Goal: Task Accomplishment & Management: Complete application form

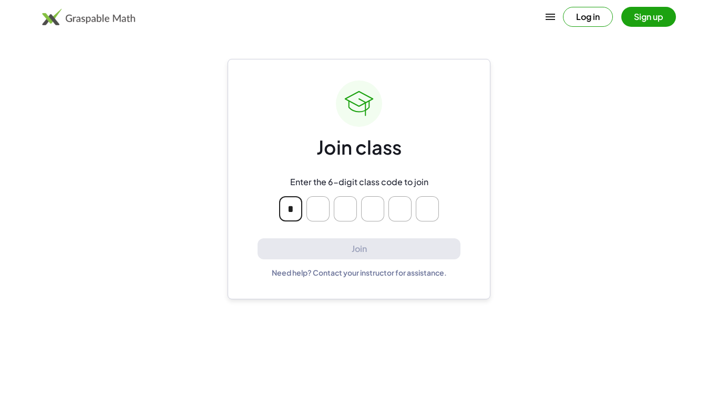
type input "*"
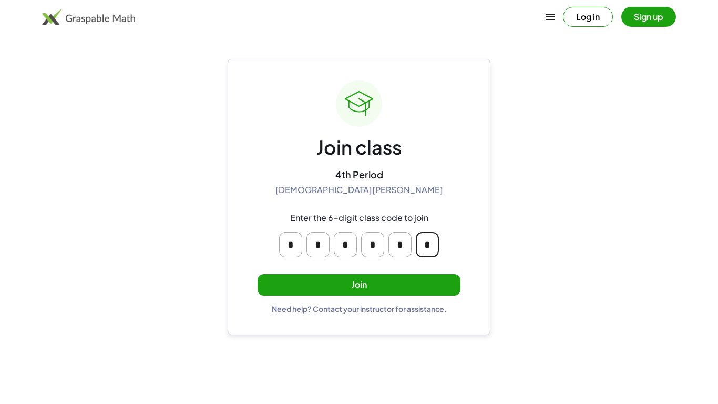
type input "*"
click at [340, 285] on button "Join" at bounding box center [359, 285] width 203 height 22
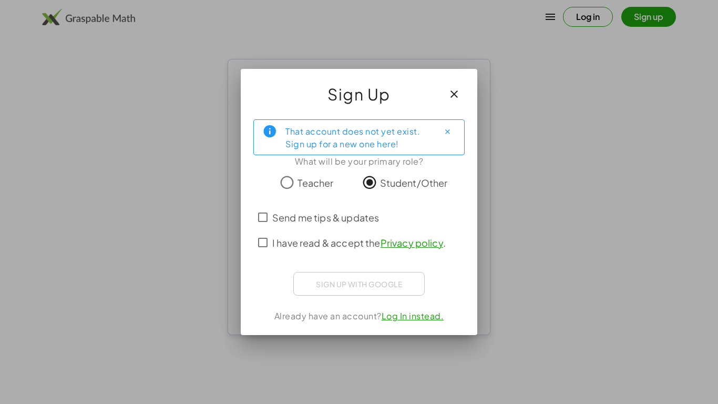
click at [273, 206] on label "Send me tips & updates" at bounding box center [325, 217] width 107 height 25
